Goal: Transaction & Acquisition: Purchase product/service

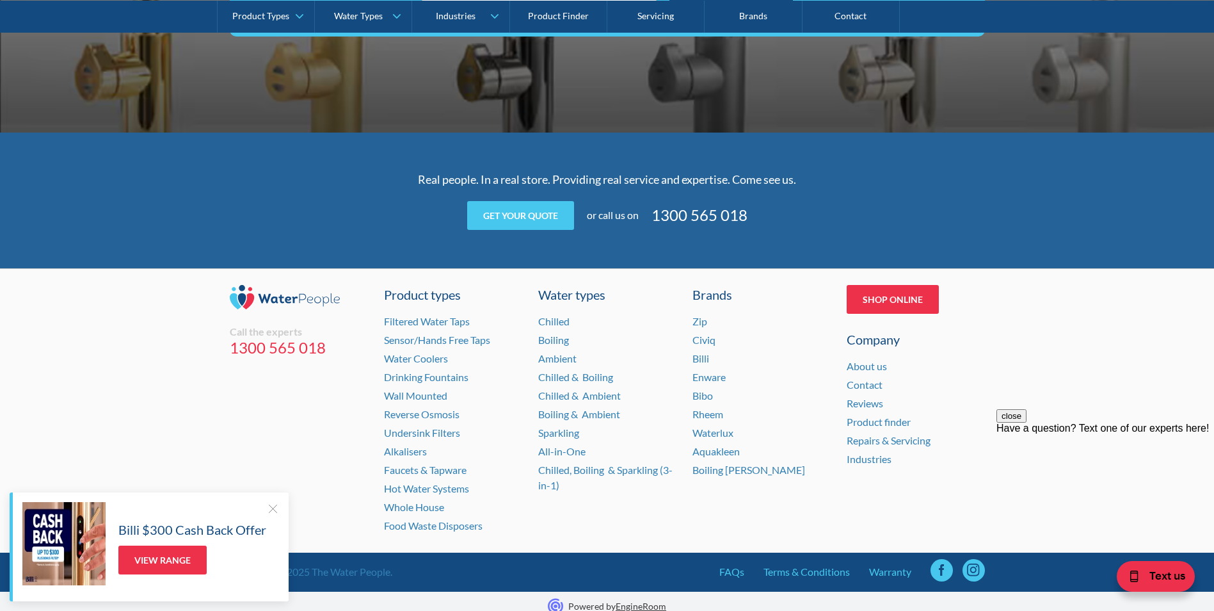
scroll to position [2530, 0]
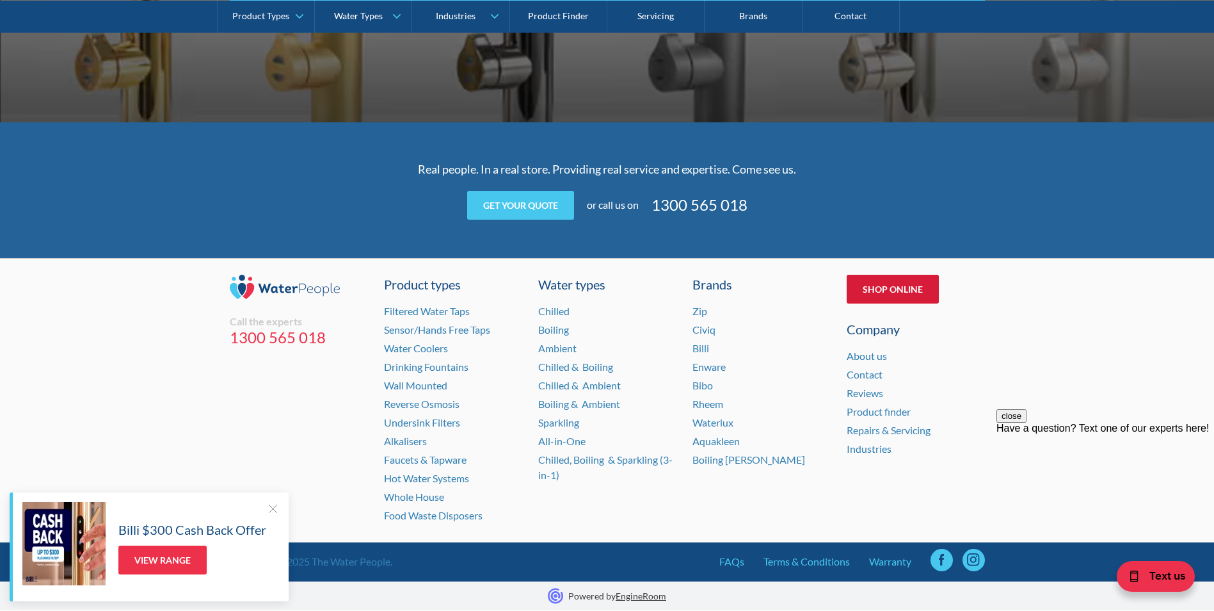
click at [893, 276] on link "Shop Online" at bounding box center [893, 289] width 92 height 29
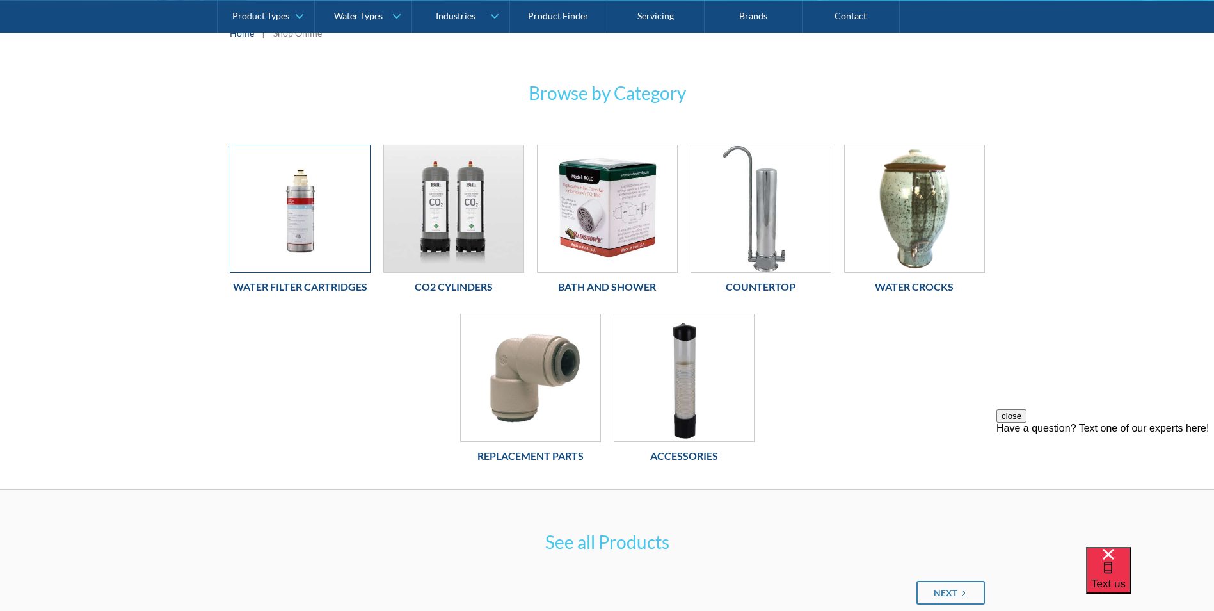
click at [300, 191] on img at bounding box center [300, 208] width 140 height 127
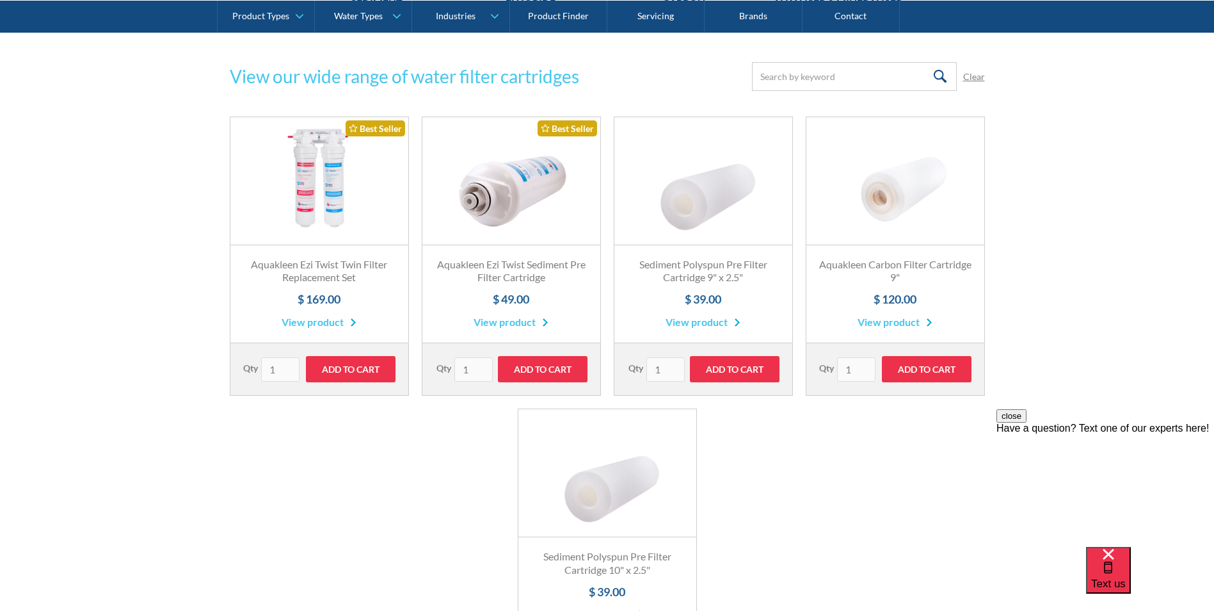
scroll to position [896, 0]
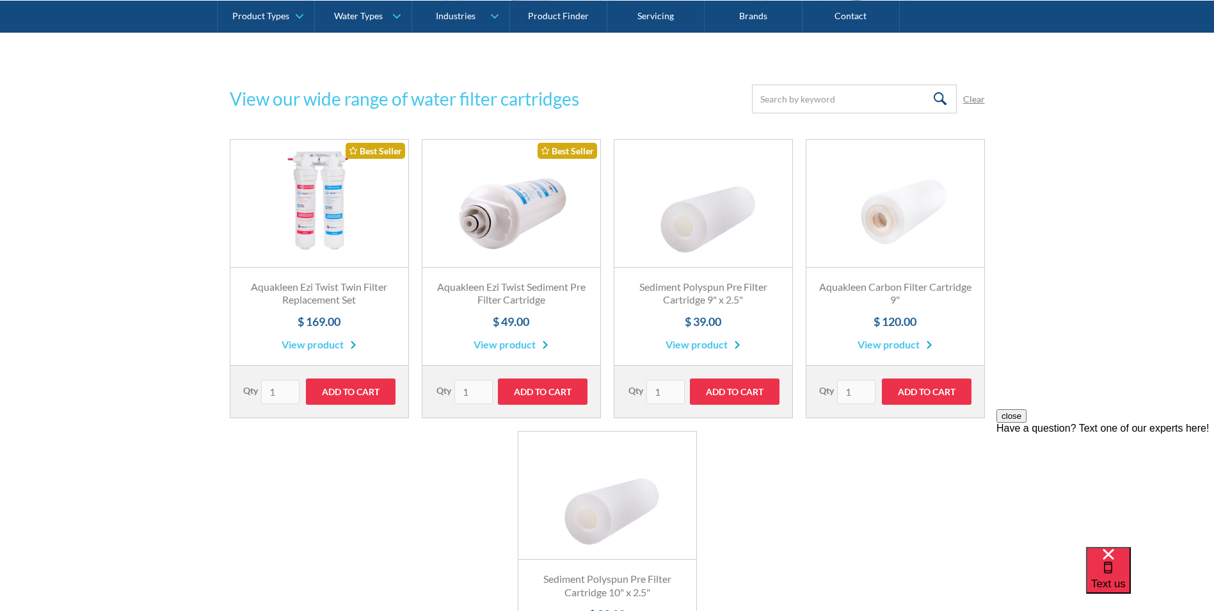
click at [519, 235] on link "Fits Most Brands Best Seller" at bounding box center [512, 204] width 178 height 128
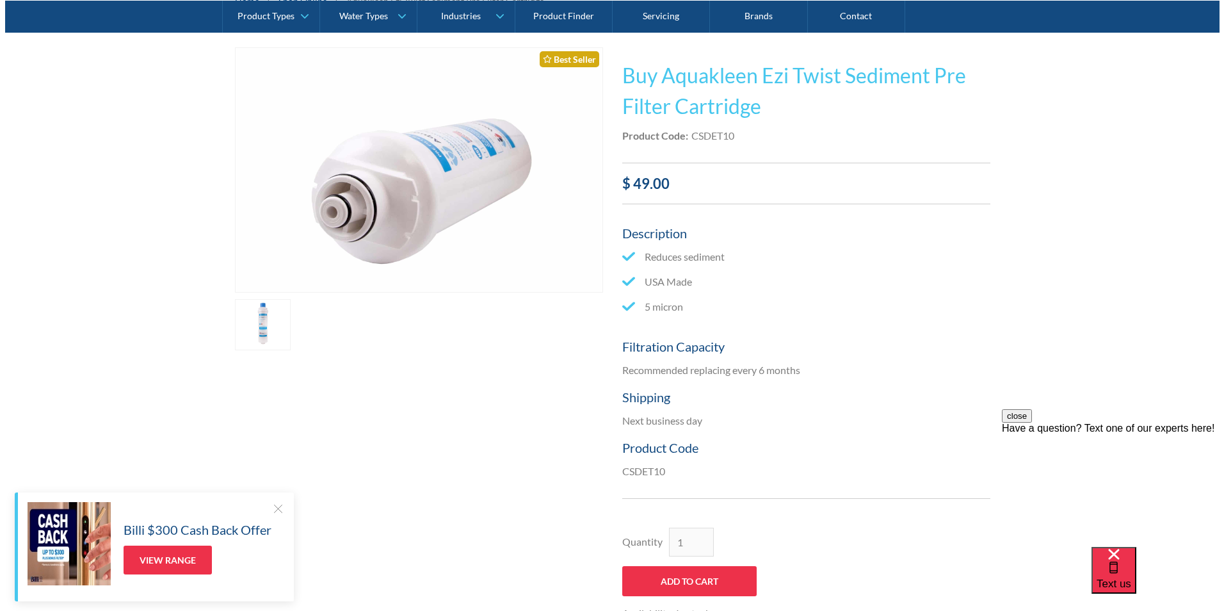
scroll to position [128, 0]
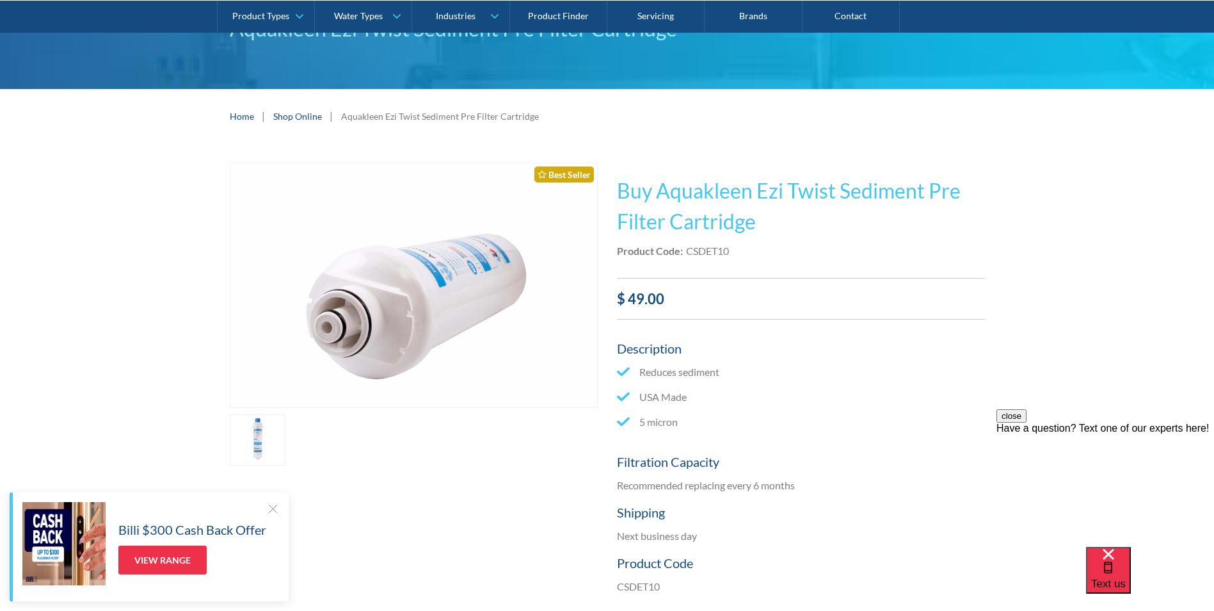
click at [277, 437] on link "open lightbox" at bounding box center [258, 439] width 56 height 51
